Goal: Task Accomplishment & Management: Manage account settings

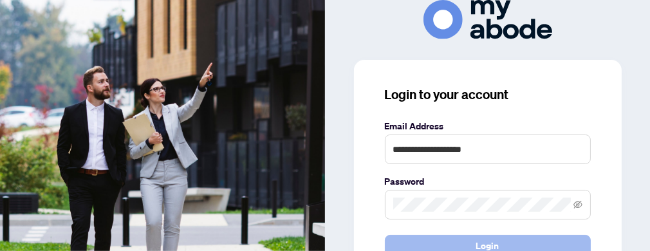
click at [415, 240] on button "Login" at bounding box center [488, 246] width 206 height 22
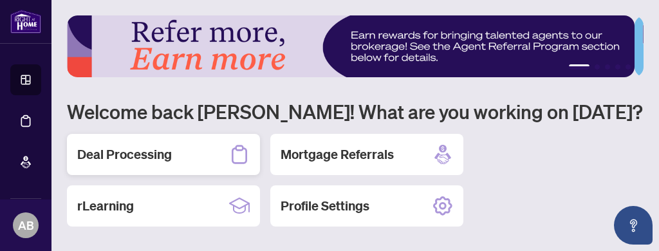
click at [147, 153] on h2 "Deal Processing" at bounding box center [124, 155] width 95 height 18
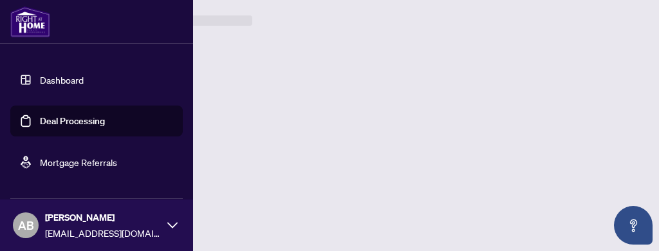
click at [58, 122] on link "Deal Processing" at bounding box center [72, 121] width 65 height 12
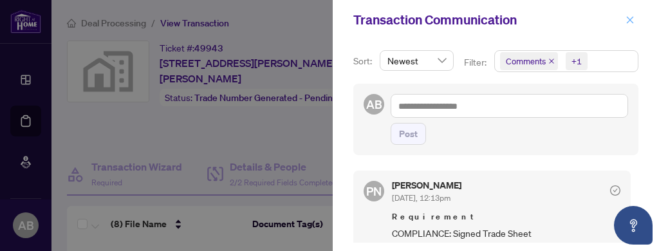
click at [632, 19] on icon "close" at bounding box center [630, 19] width 9 height 9
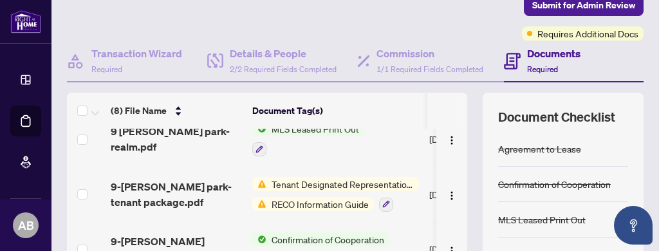
scroll to position [240, 0]
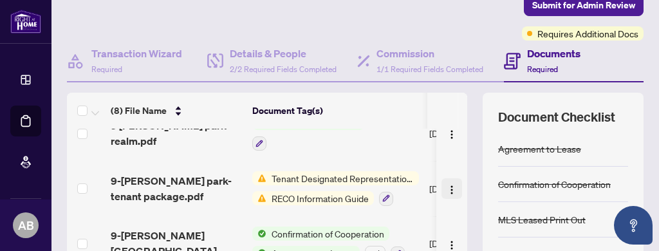
click at [447, 185] on img "button" at bounding box center [452, 190] width 10 height 10
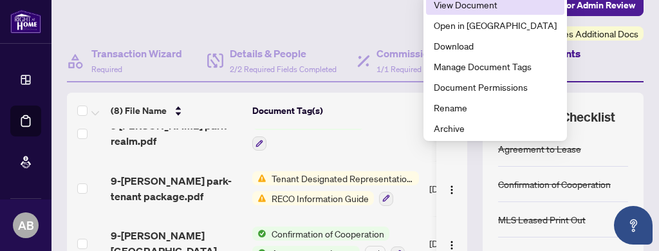
click at [457, 5] on span "View Document" at bounding box center [495, 4] width 123 height 14
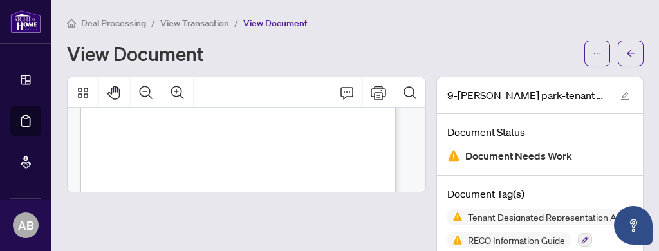
scroll to position [5154, 0]
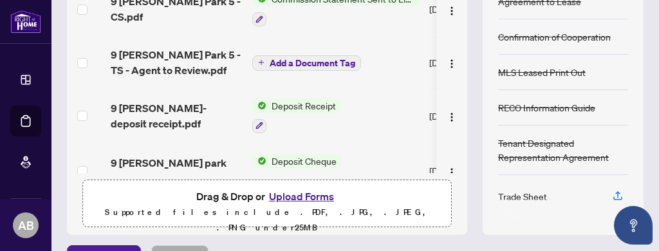
scroll to position [305, 0]
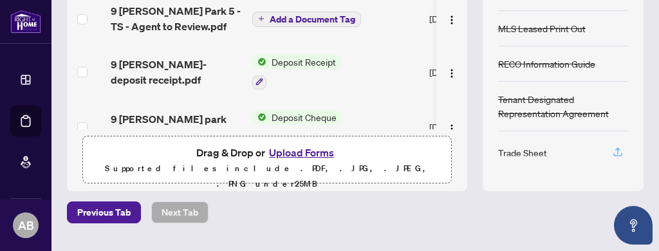
click at [612, 146] on icon "button" at bounding box center [618, 152] width 12 height 12
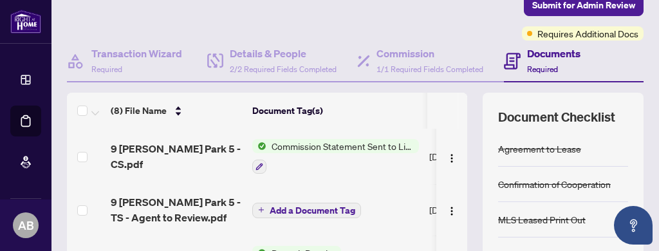
scroll to position [0, 0]
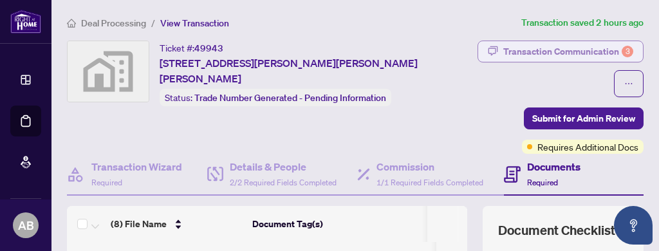
click at [513, 52] on div "Transaction Communication 3" at bounding box center [569, 51] width 130 height 21
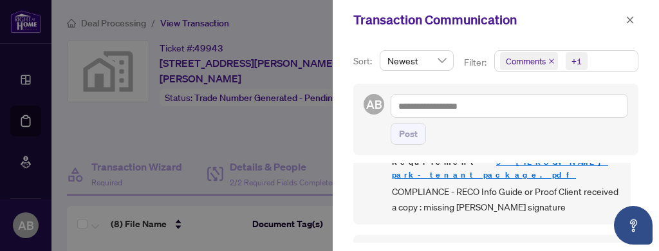
scroll to position [516, 0]
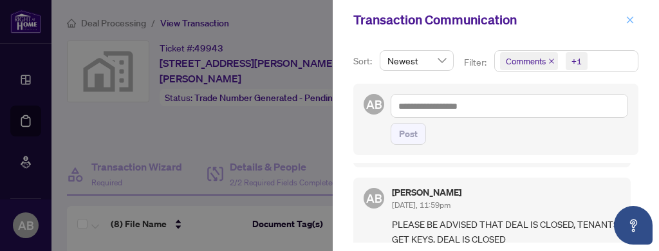
click at [633, 21] on icon "close" at bounding box center [630, 19] width 9 height 9
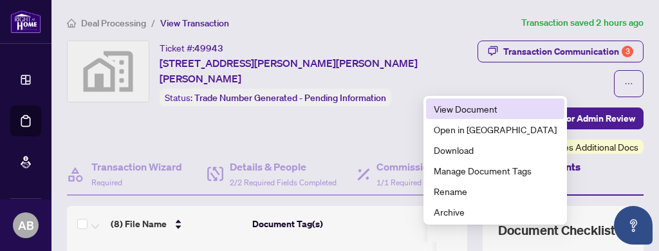
click at [449, 111] on span "View Document" at bounding box center [495, 109] width 123 height 14
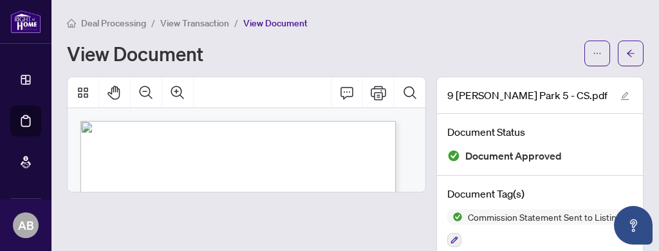
drag, startPoint x: 410, startPoint y: 115, endPoint x: 413, endPoint y: 138, distance: 24.0
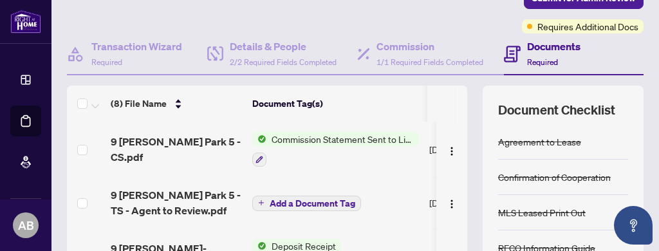
scroll to position [126, 0]
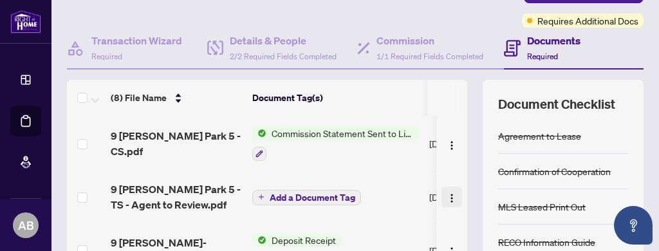
click at [447, 193] on img "button" at bounding box center [452, 198] width 10 height 10
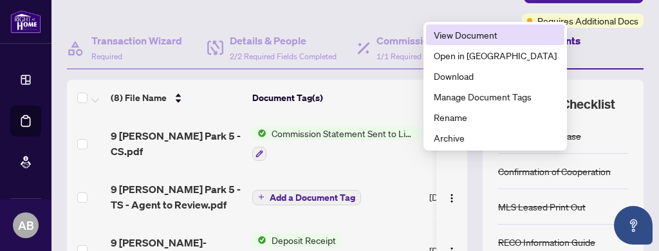
click at [457, 35] on span "View Document" at bounding box center [495, 35] width 123 height 14
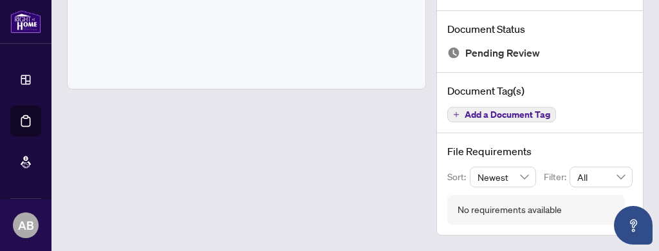
scroll to position [99, 0]
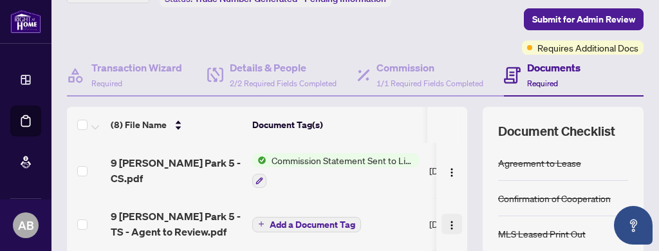
click at [447, 220] on img "button" at bounding box center [452, 225] width 10 height 10
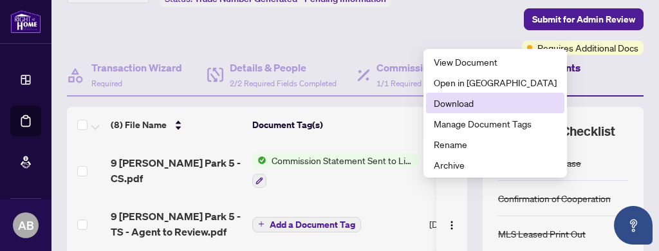
click at [451, 104] on span "Download" at bounding box center [495, 103] width 123 height 14
